Goal: Task Accomplishment & Management: Manage account settings

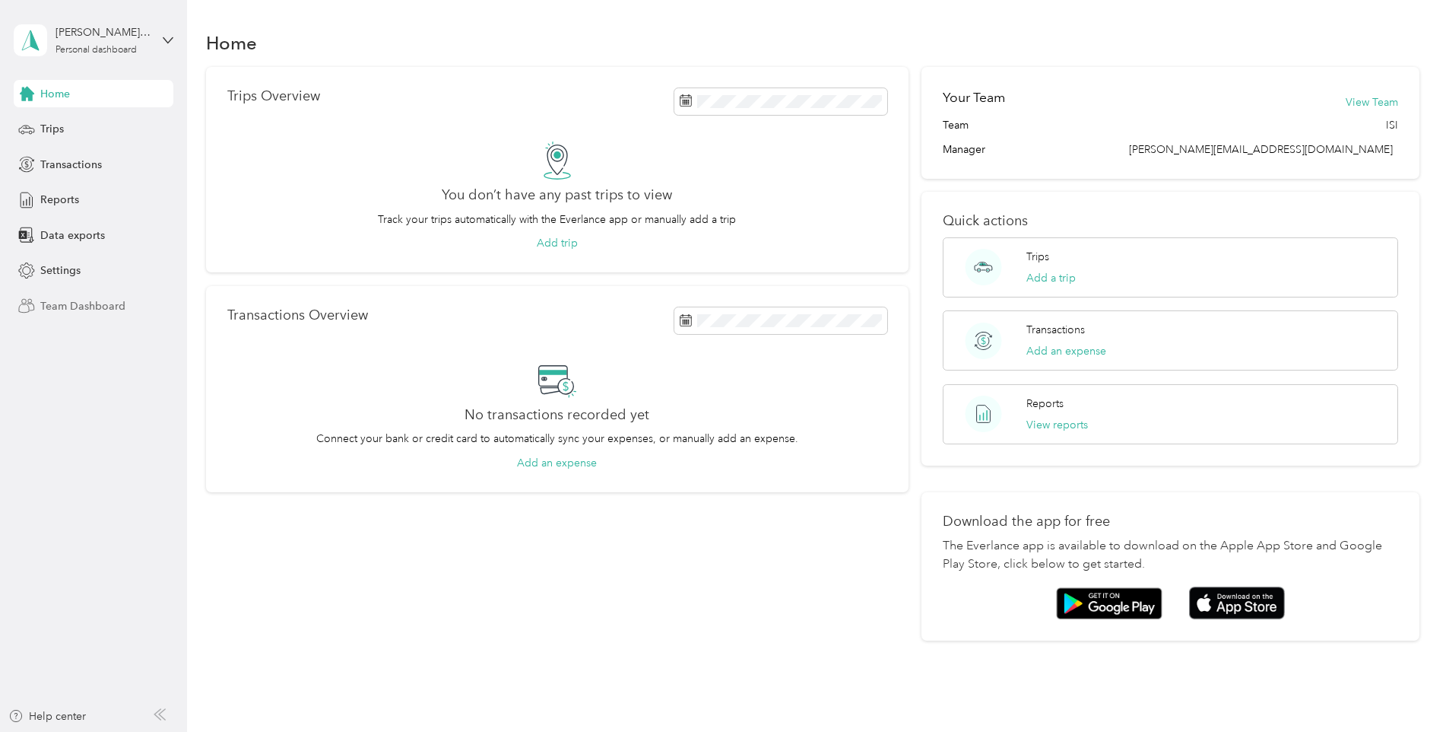
click at [87, 300] on span "Team Dashboard" at bounding box center [82, 306] width 85 height 16
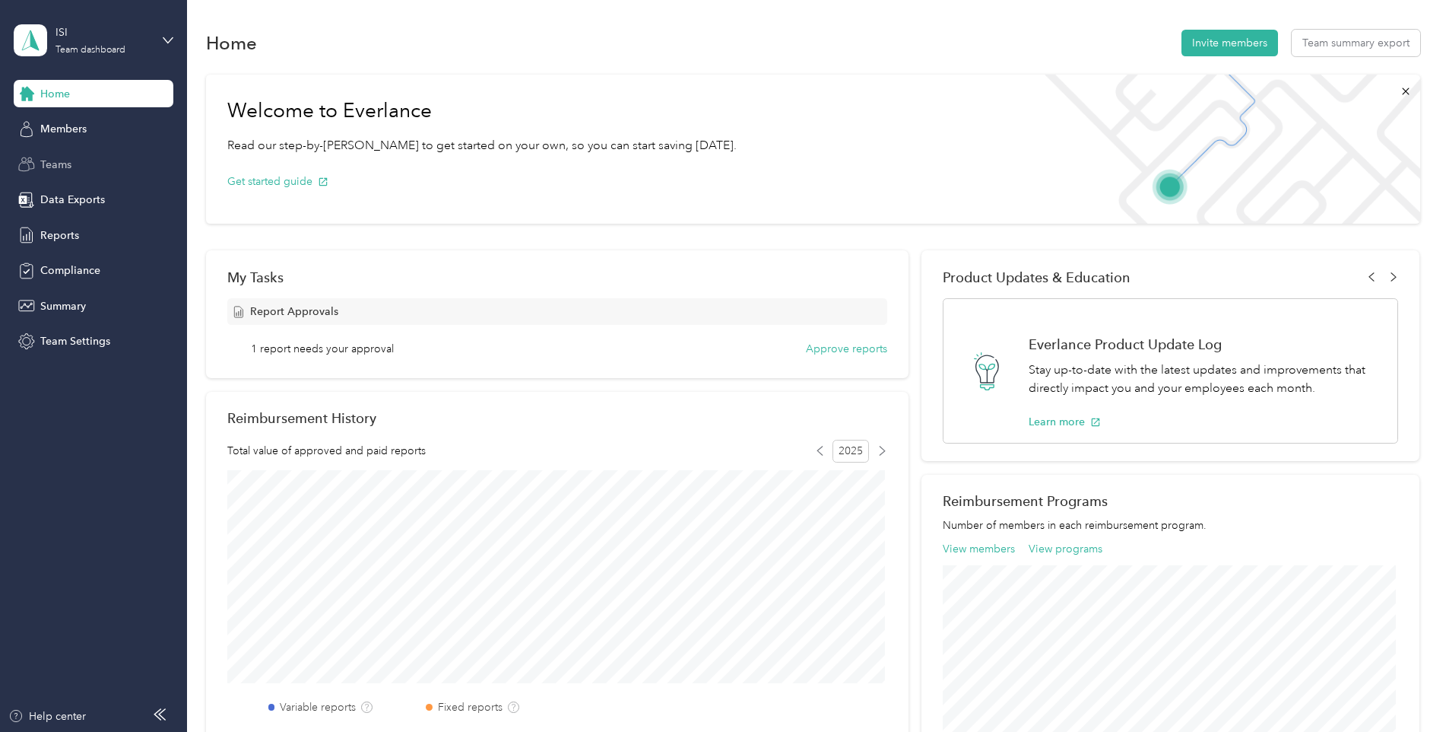
click at [69, 161] on span "Teams" at bounding box center [55, 165] width 31 height 16
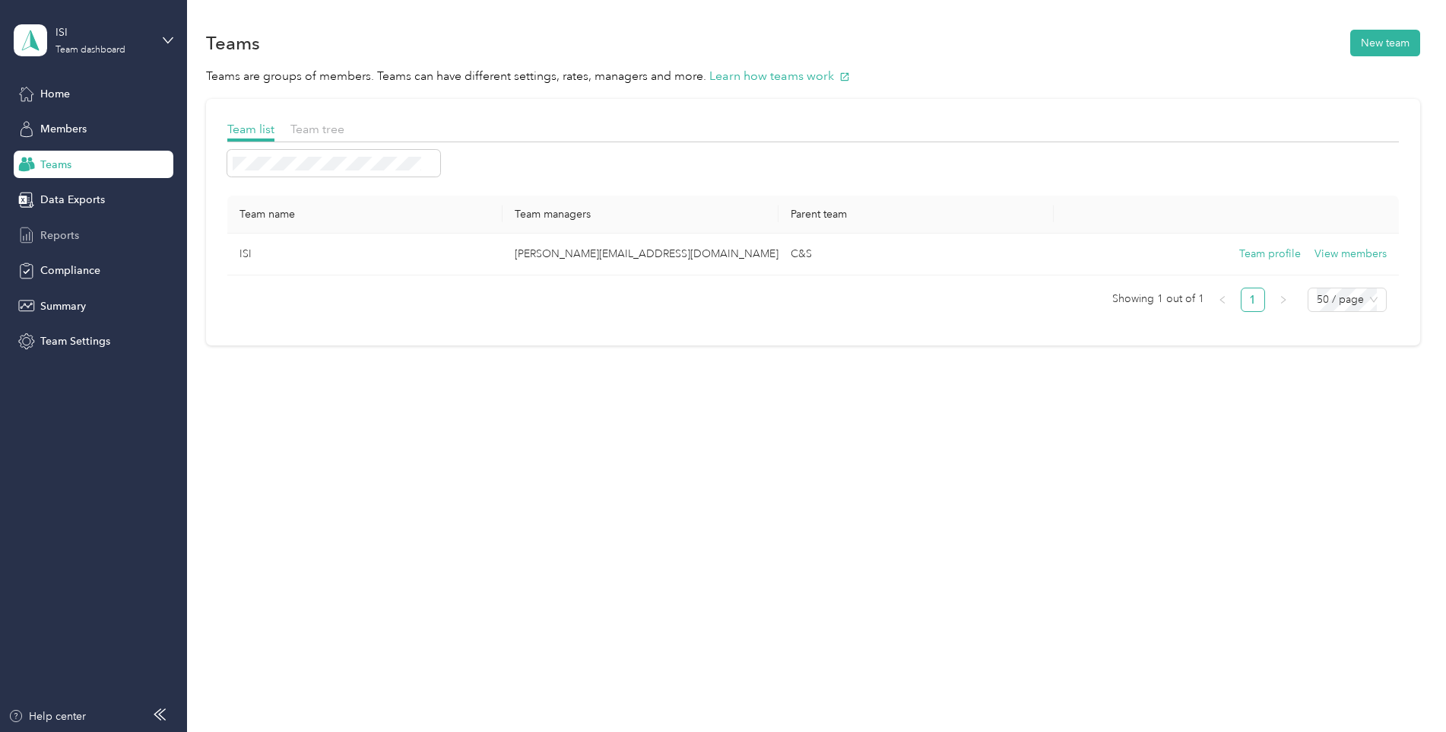
click at [68, 235] on span "Reports" at bounding box center [59, 235] width 39 height 16
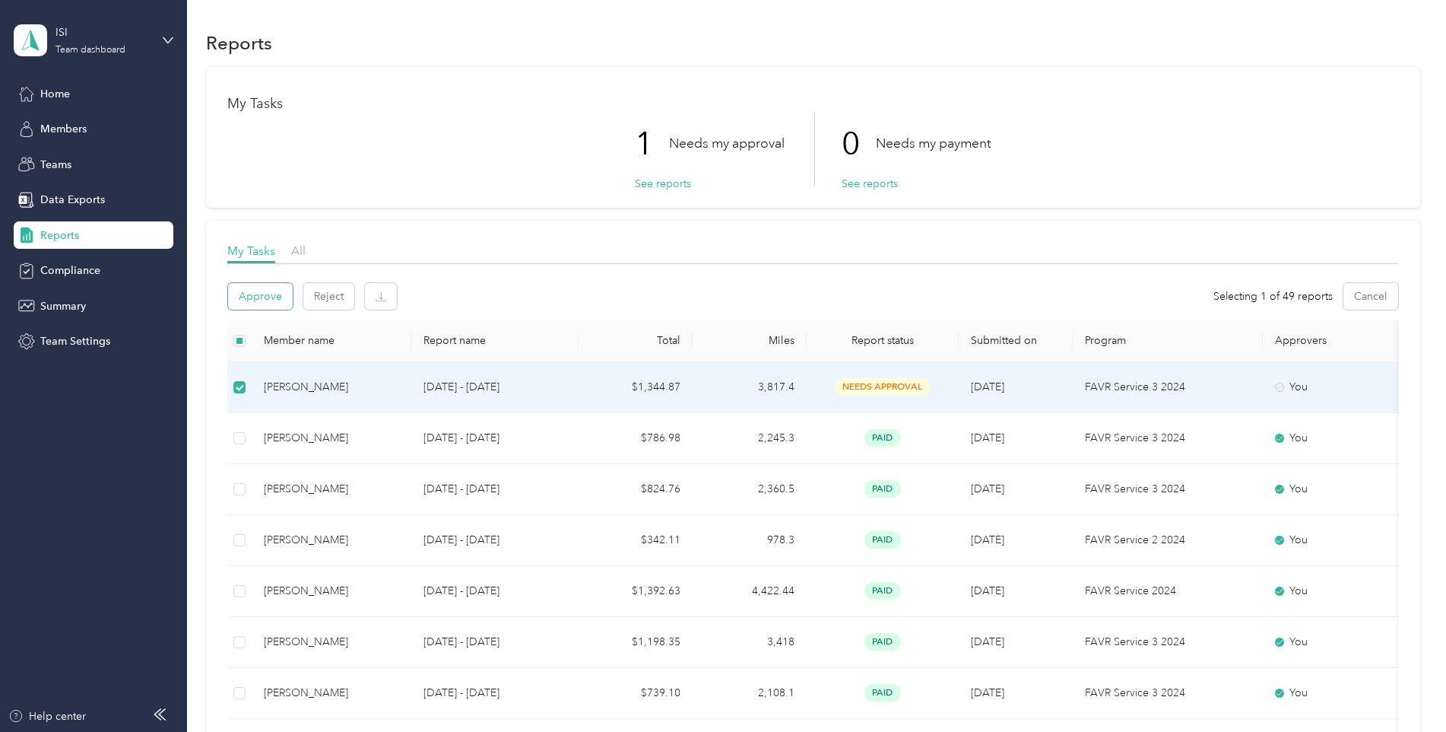
click at [269, 294] on button "Approve" at bounding box center [260, 296] width 65 height 27
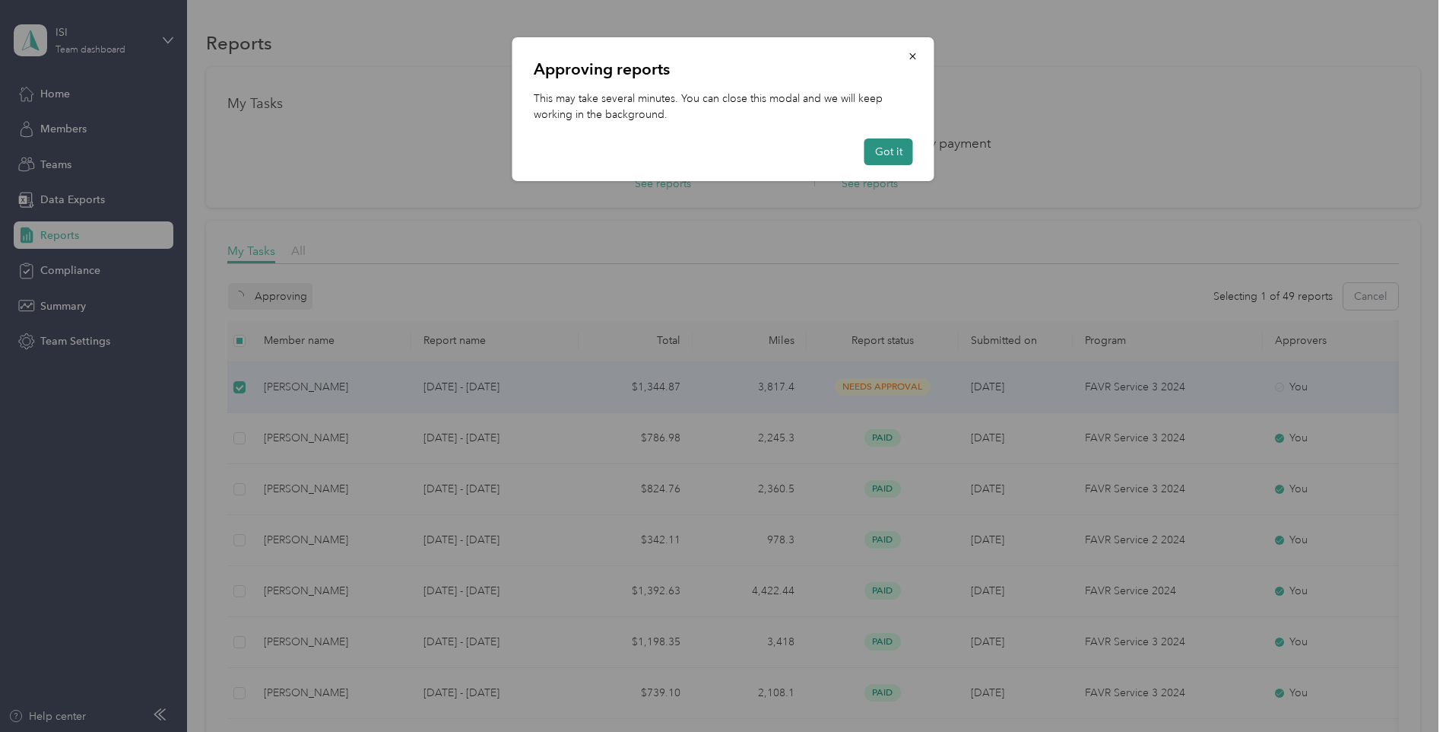
click at [901, 152] on button "Got it" at bounding box center [889, 151] width 49 height 27
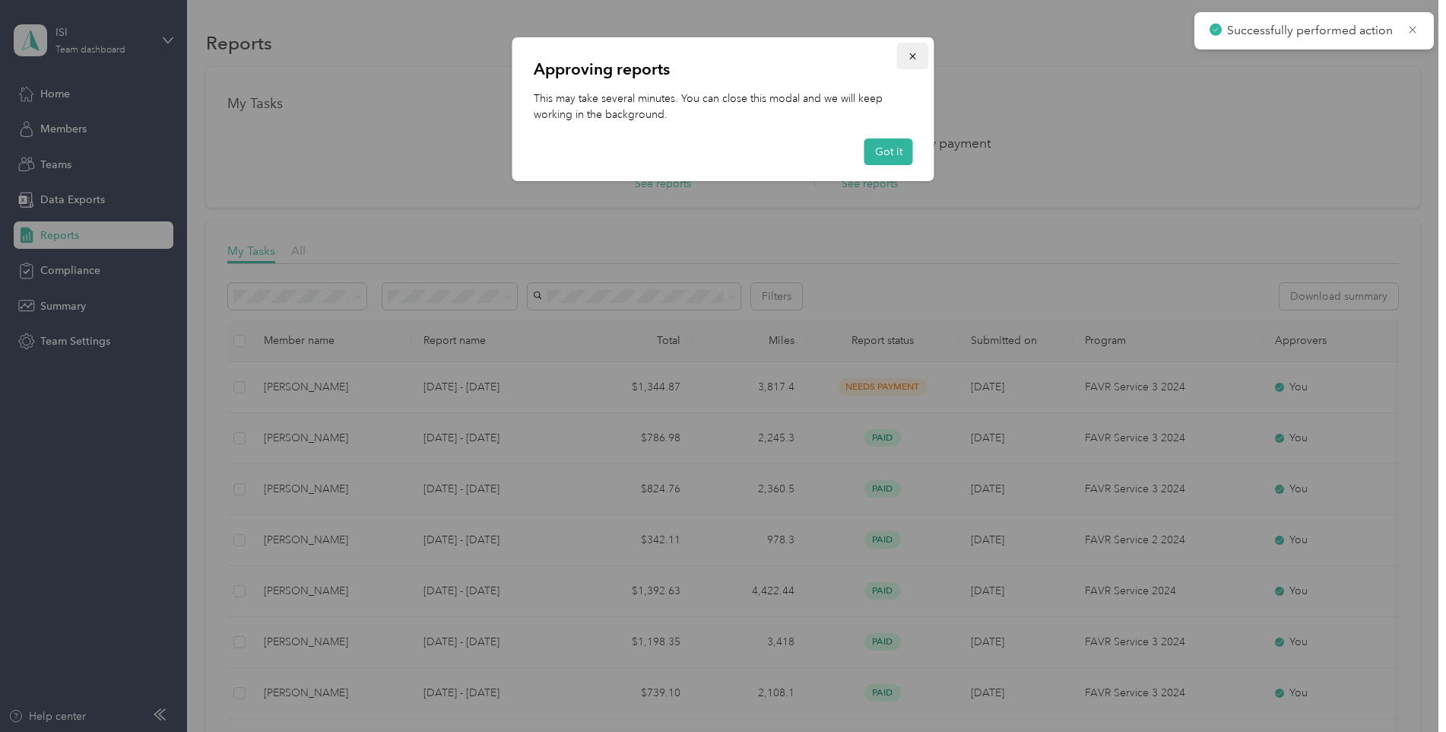
click at [914, 60] on icon "button" at bounding box center [913, 56] width 11 height 11
